Goal: Navigation & Orientation: Find specific page/section

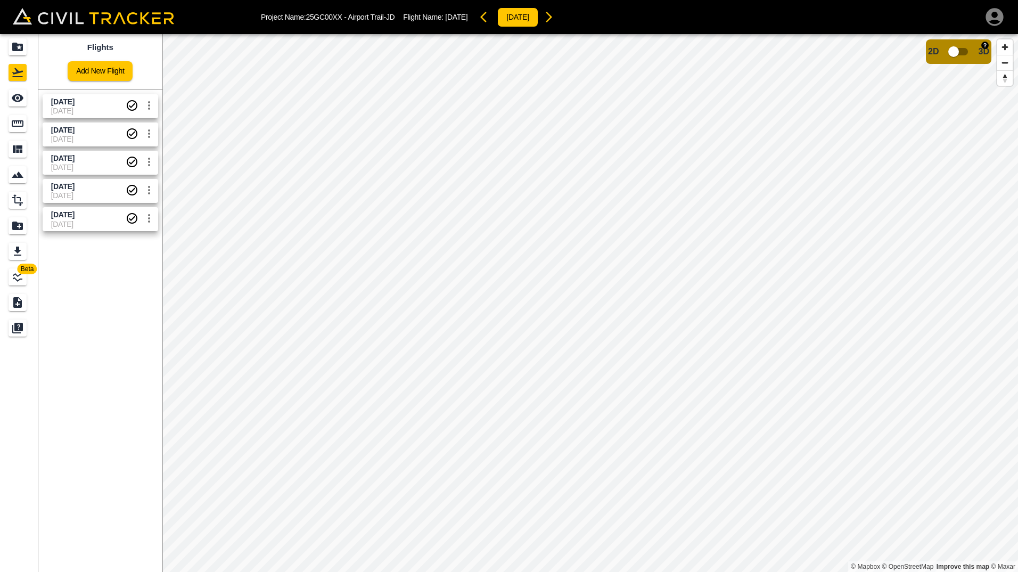
click at [958, 48] on input "checkbox" at bounding box center [953, 52] width 61 height 20
